Goal: Information Seeking & Learning: Compare options

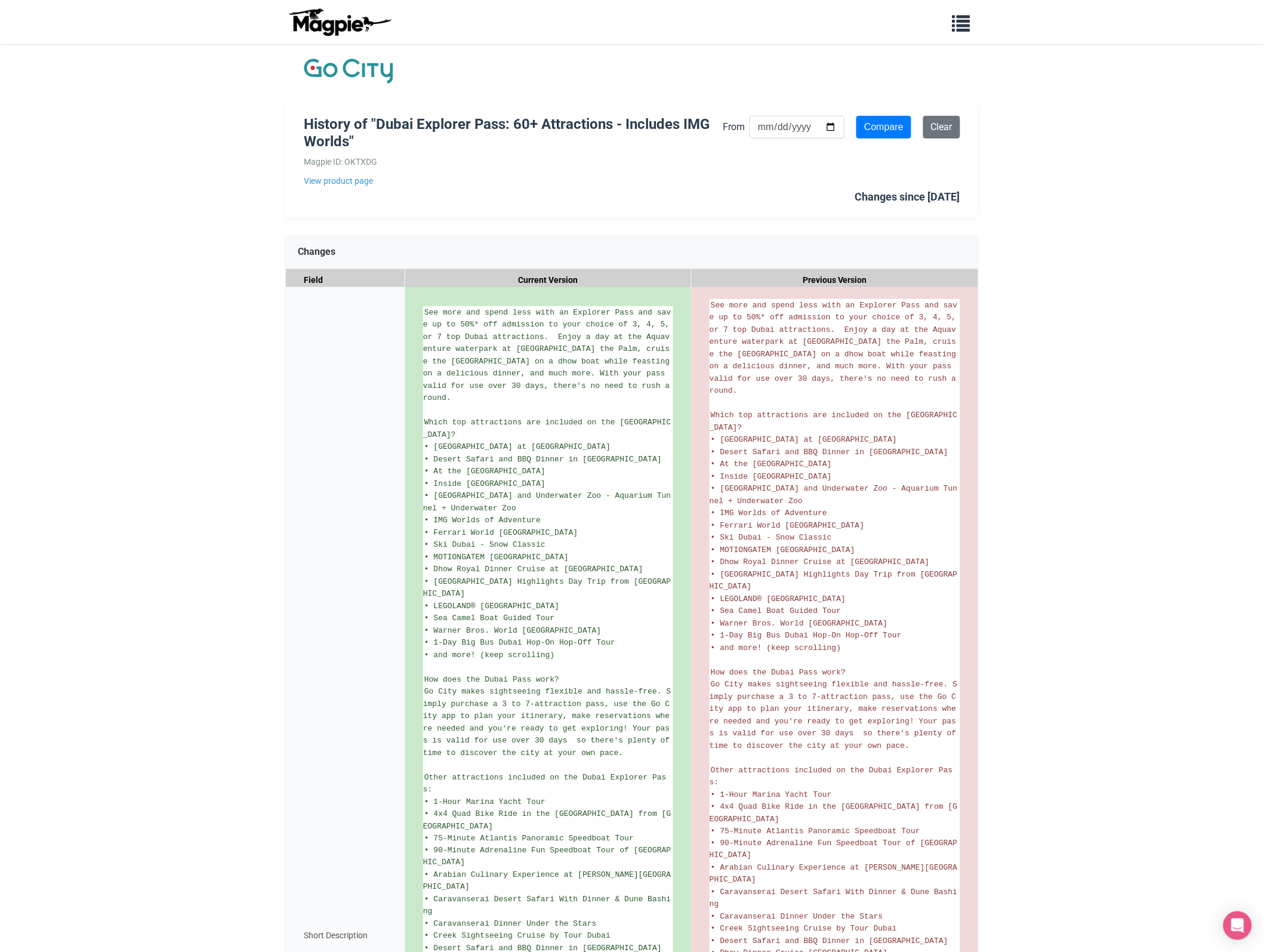
drag, startPoint x: 367, startPoint y: 182, endPoint x: 641, endPoint y: 170, distance: 274.3
click at [367, 182] on link "View product page" at bounding box center [513, 181] width 419 height 13
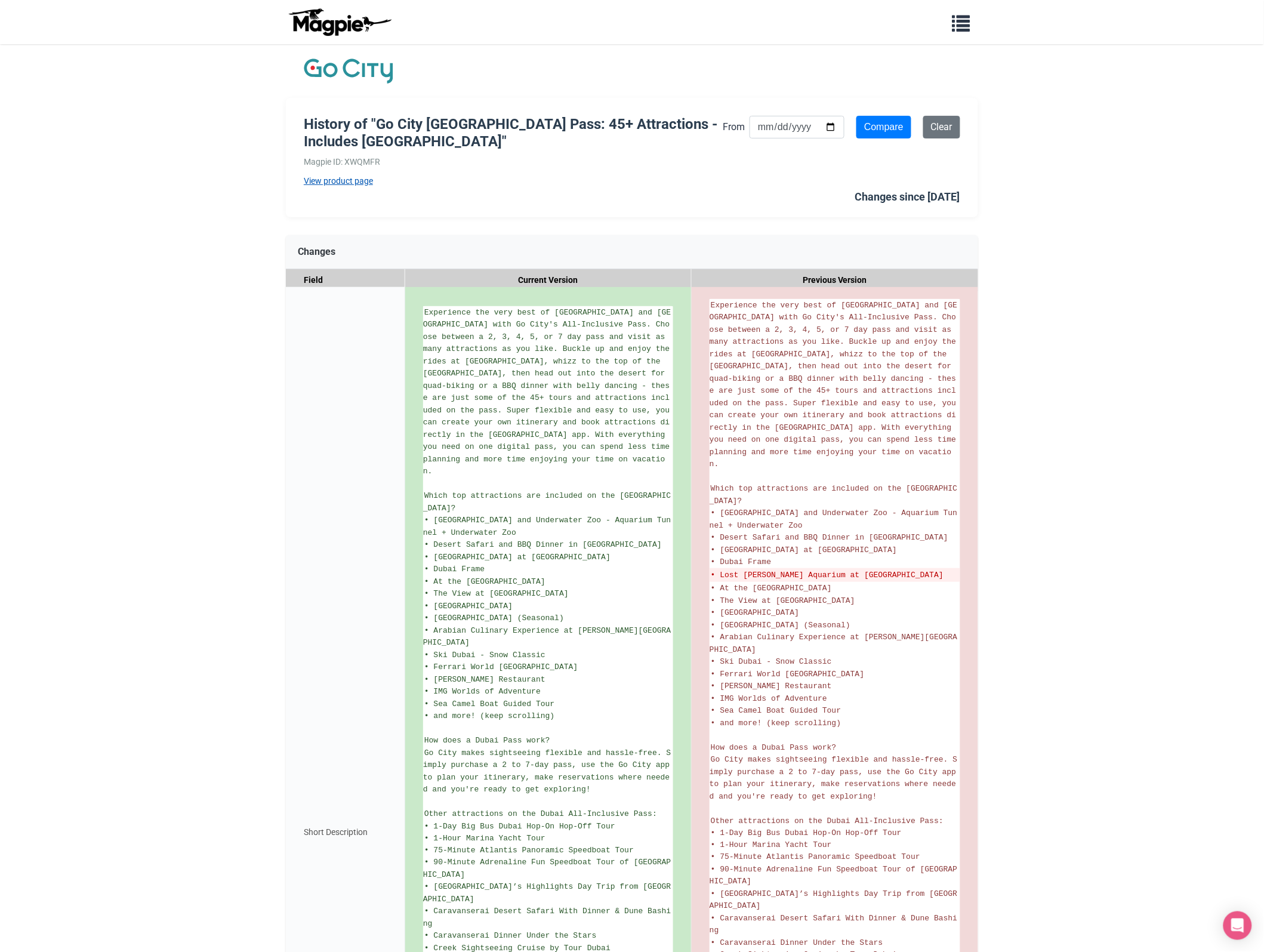
click at [356, 178] on link "View product page" at bounding box center [513, 181] width 419 height 13
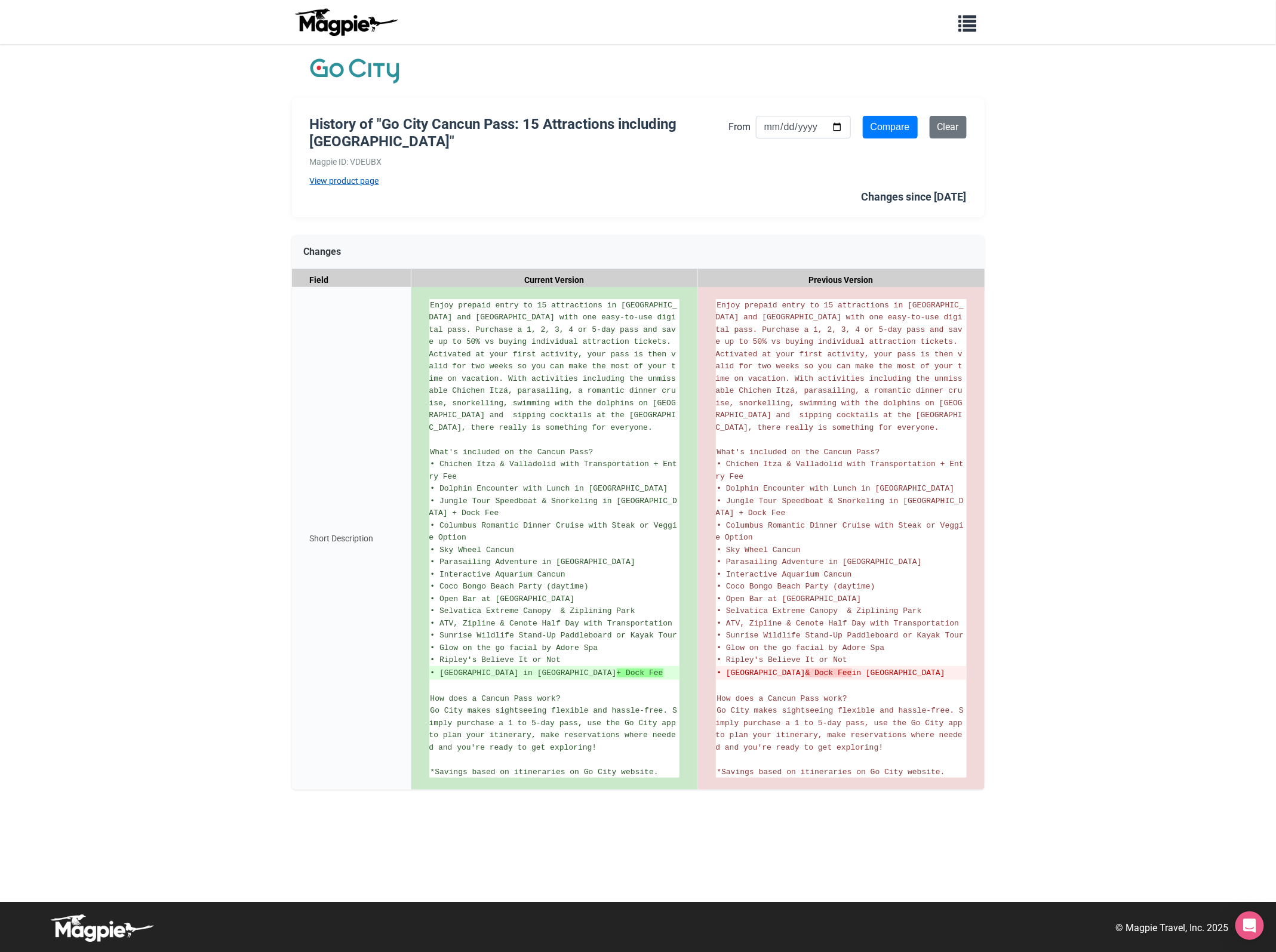
click at [333, 184] on link "View product page" at bounding box center [519, 181] width 419 height 13
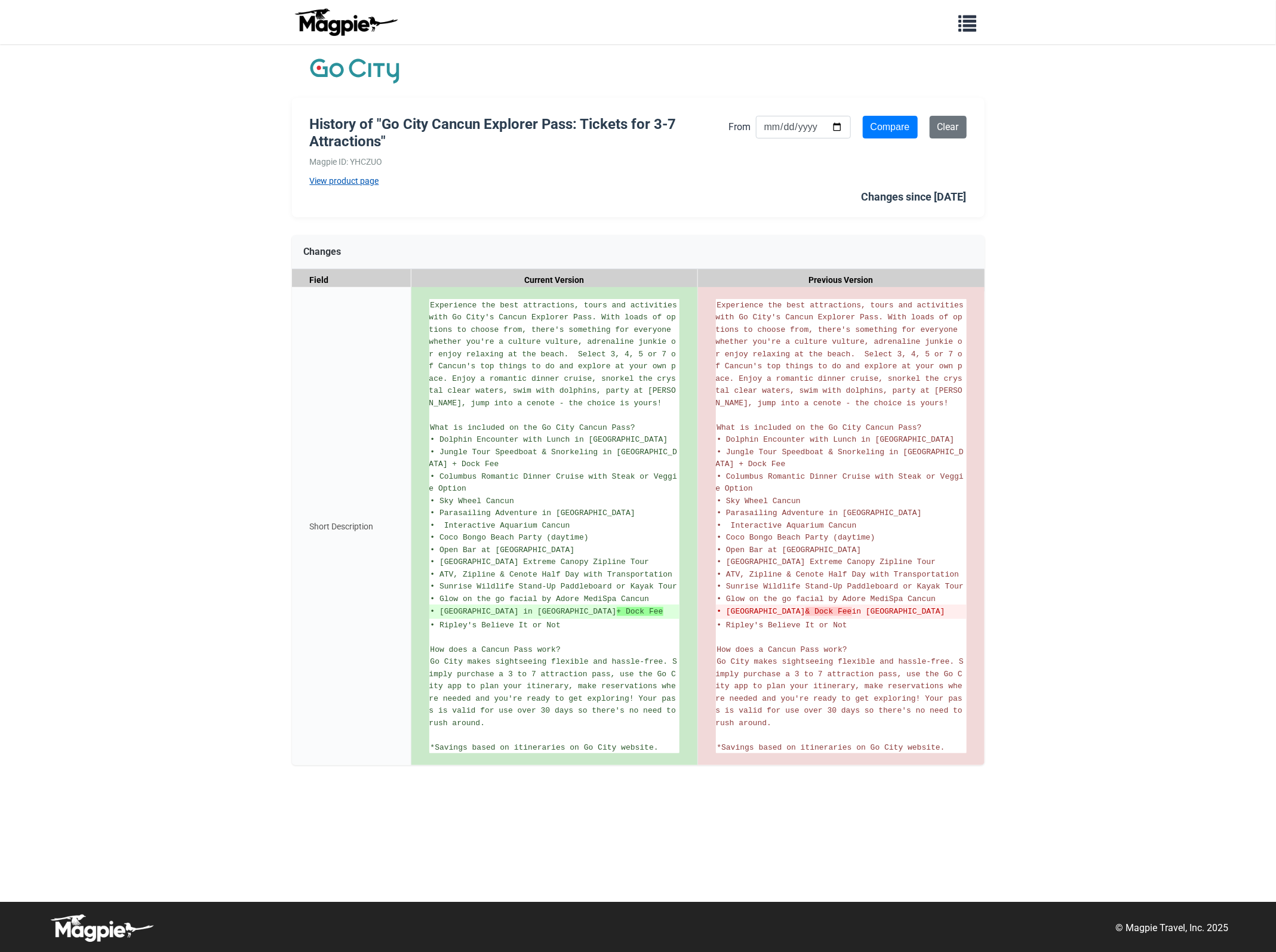
click at [369, 180] on link "View product page" at bounding box center [519, 181] width 419 height 13
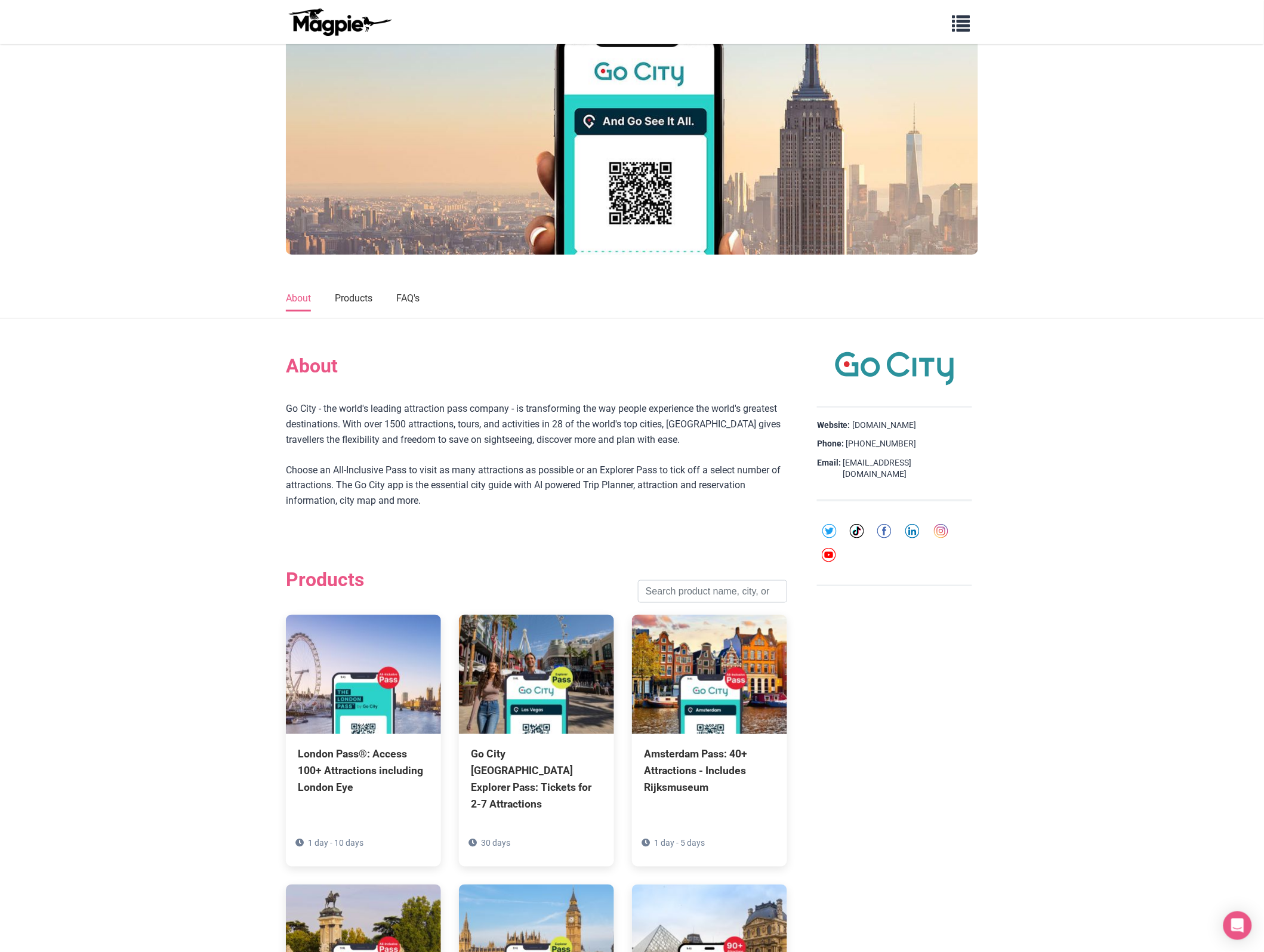
scroll to position [149, 0]
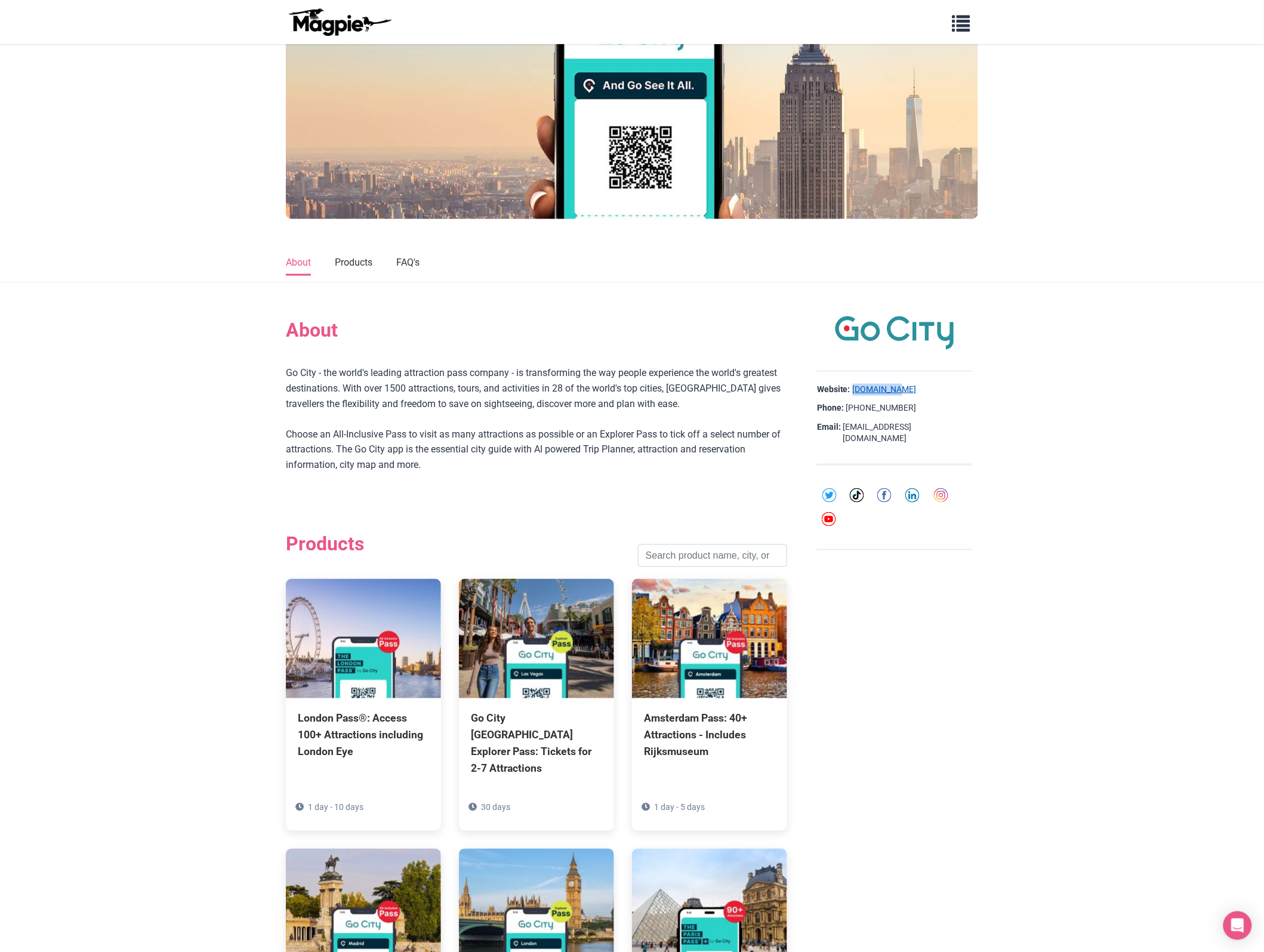
drag, startPoint x: 919, startPoint y: 391, endPoint x: 855, endPoint y: 391, distance: 64.0
click at [855, 391] on div "Website: [DOMAIN_NAME]" at bounding box center [894, 389] width 155 height 12
copy link "[DOMAIN_NAME]"
